Goal: Book appointment/travel/reservation

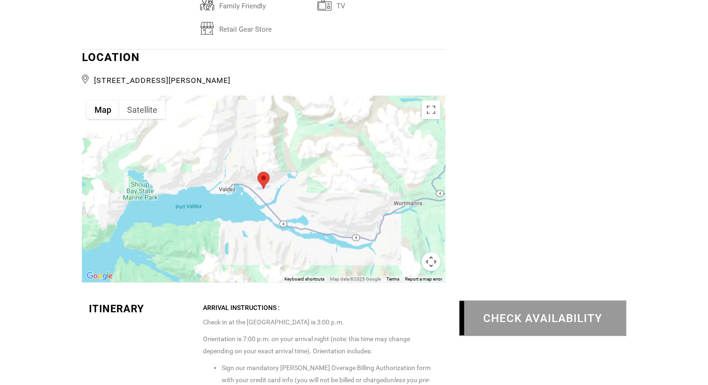
scroll to position [1583, 0]
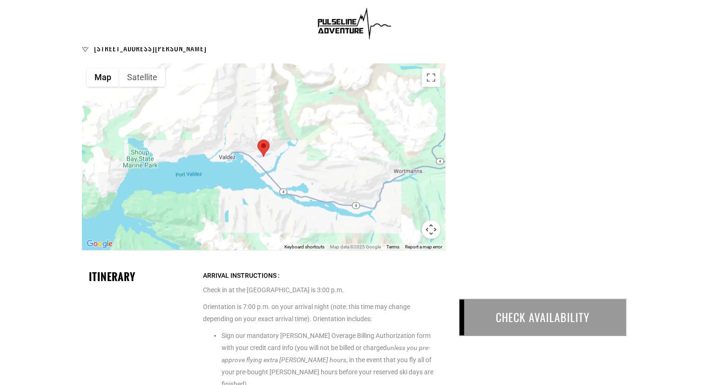
click at [518, 317] on div "CHECK AVAILABILITY" at bounding box center [543, 317] width 168 height 37
click at [517, 321] on div "CHECK AVAILABILITY" at bounding box center [543, 317] width 168 height 37
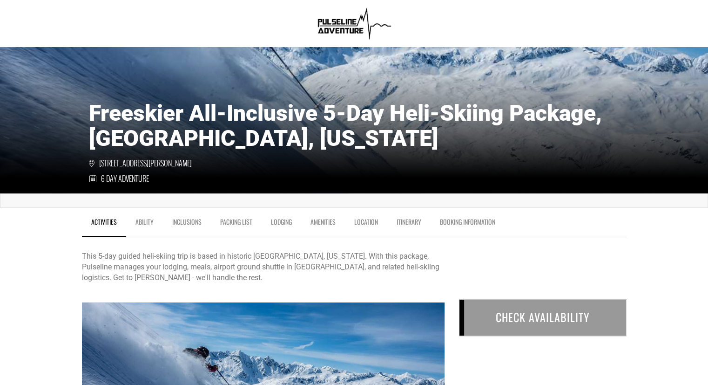
scroll to position [0, 0]
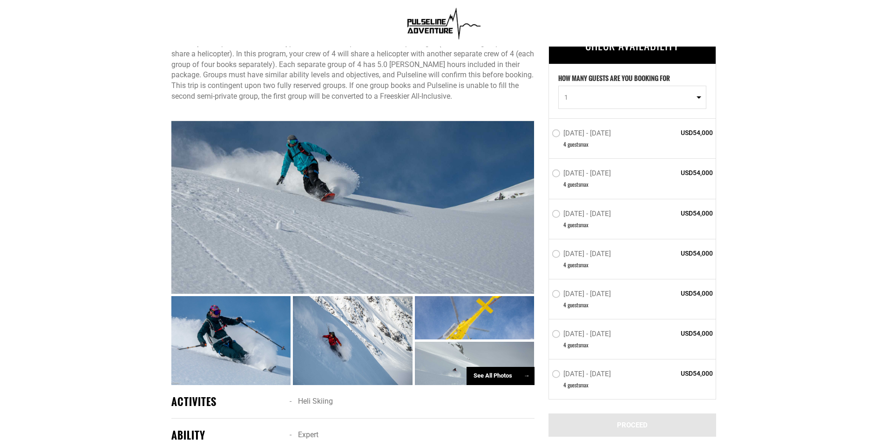
scroll to position [373, 0]
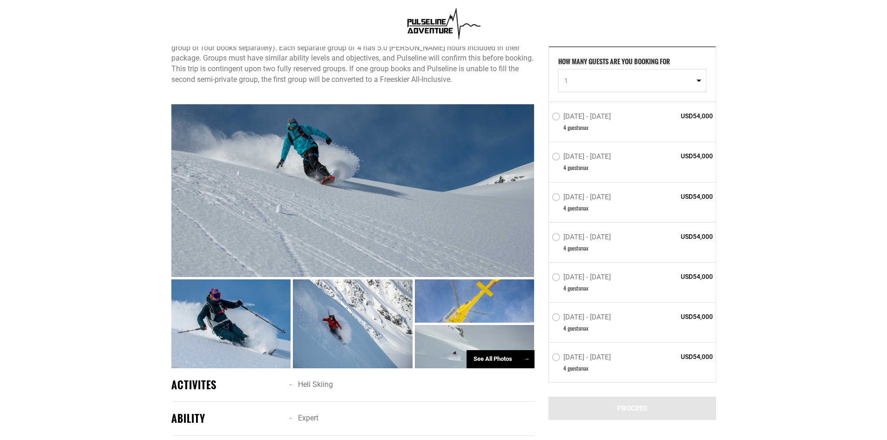
click at [553, 357] on label "[DATE] - [DATE]" at bounding box center [582, 358] width 61 height 11
click at [545, 357] on input "[DATE] - [DATE]" at bounding box center [545, 361] width 0 height 21
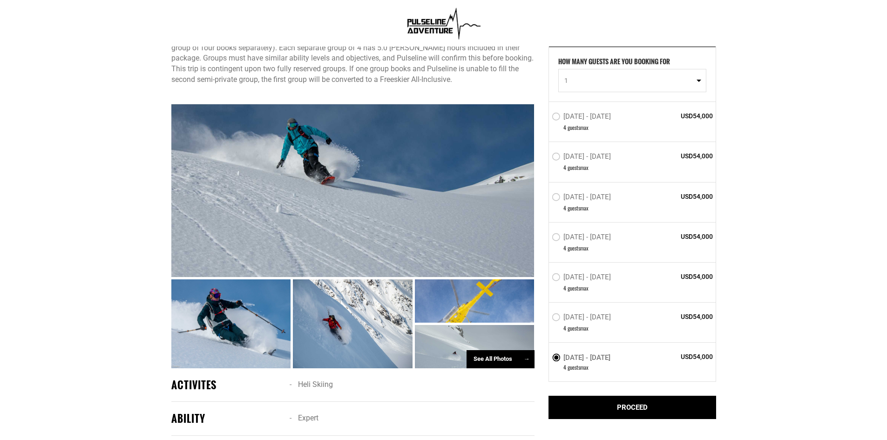
click at [551, 315] on div "Apr 11 - Apr 18, 2026 4 guest s max USD54,000" at bounding box center [632, 322] width 167 height 40
click at [554, 319] on label "Apr 11 - Apr 18, 2026" at bounding box center [582, 318] width 61 height 11
click at [545, 319] on input "Apr 11 - Apr 18, 2026" at bounding box center [545, 321] width 0 height 21
